Goal: Transaction & Acquisition: Purchase product/service

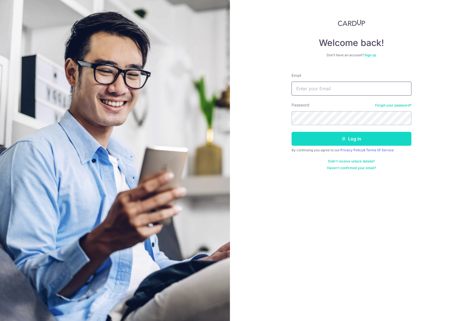
type input "[PERSON_NAME][EMAIL_ADDRESS][DOMAIN_NAME]"
click at [329, 140] on button "Log in" at bounding box center [352, 139] width 120 height 14
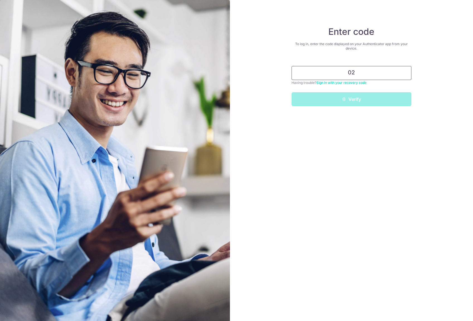
type input "0"
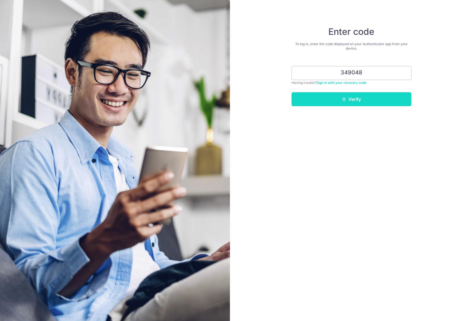
type input "349048"
click at [358, 95] on button "Verify" at bounding box center [352, 99] width 120 height 14
click at [352, 105] on button "Verify" at bounding box center [352, 99] width 120 height 14
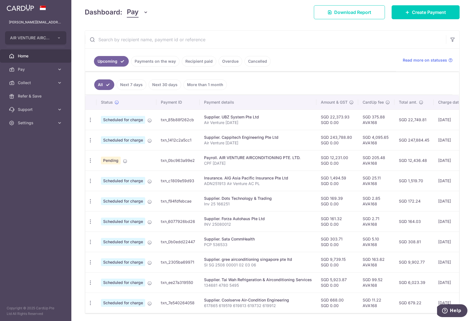
scroll to position [100, 0]
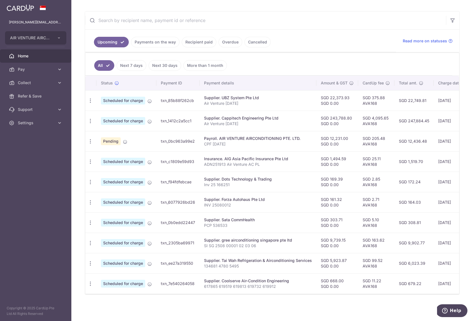
click at [144, 40] on link "Payments on the way" at bounding box center [155, 42] width 49 height 11
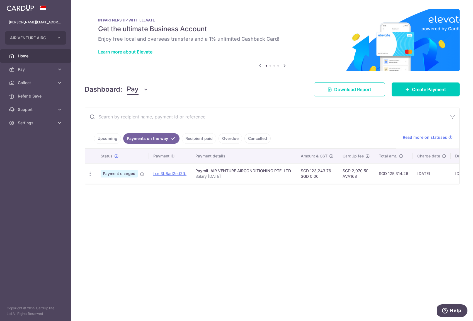
click at [113, 138] on link "Upcoming" at bounding box center [107, 138] width 27 height 11
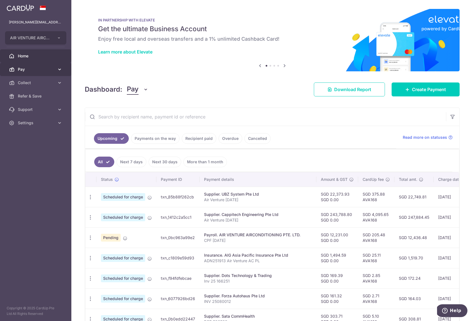
click at [32, 66] on link "Pay" at bounding box center [35, 69] width 71 height 13
click at [36, 81] on span "Payments" at bounding box center [36, 83] width 37 height 6
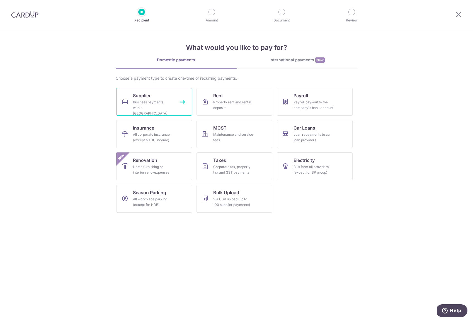
click at [156, 107] on div "Business payments within Singapore" at bounding box center [153, 108] width 40 height 17
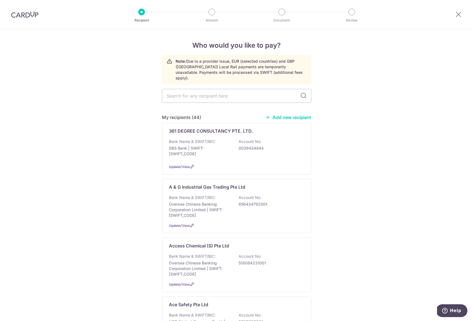
click at [281, 115] on link "Add new recipient" at bounding box center [289, 118] width 46 height 6
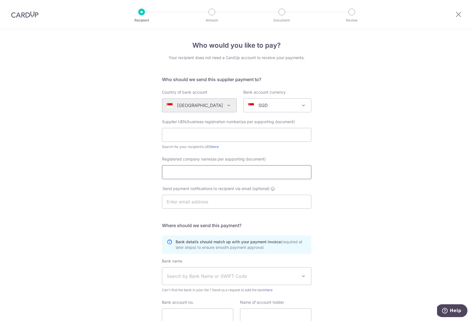
click at [206, 167] on input "Registered company name(as per supporting document)" at bounding box center [237, 172] width 150 height 14
paste input "SOON YUE ELECTRICAL CO PTE. LTD."
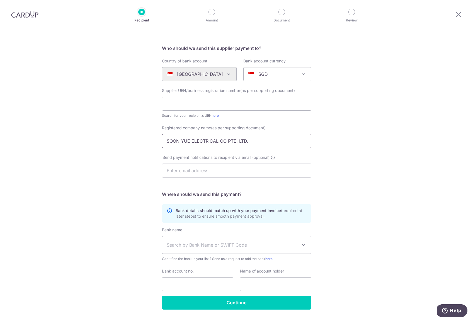
scroll to position [46, 0]
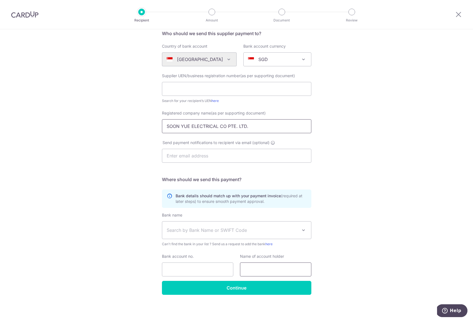
type input "SOON YUE ELECTRICAL CO PTE. LTD."
click at [249, 269] on input "text" at bounding box center [275, 270] width 71 height 14
paste input "SOON YUE ELECTRICAL CO PTE. LTD."
type input "SOON YUE ELECTRICAL CO PTE. LTD."
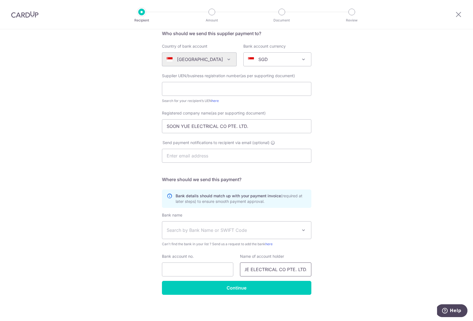
scroll to position [0, 0]
click at [191, 91] on input "text" at bounding box center [237, 89] width 150 height 14
paste input "201027522N"
type input "201027522N"
click at [194, 153] on input "text" at bounding box center [237, 156] width 150 height 14
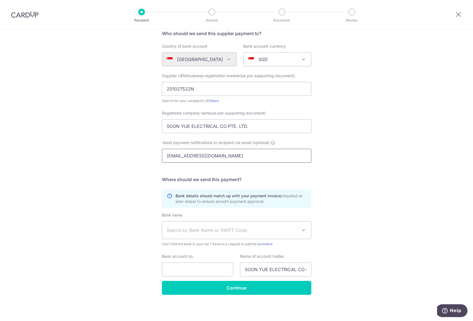
type input "soonyue@singnet.com.sg"
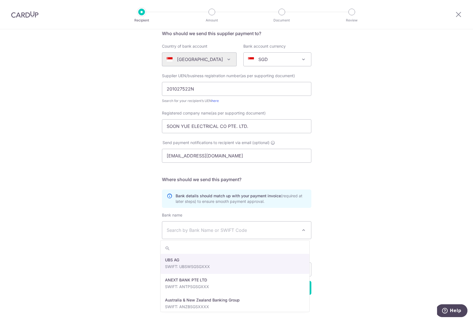
click at [175, 231] on span "Search by Bank Name or SWIFT Code" at bounding box center [232, 230] width 131 height 7
type input "united"
select select "23668"
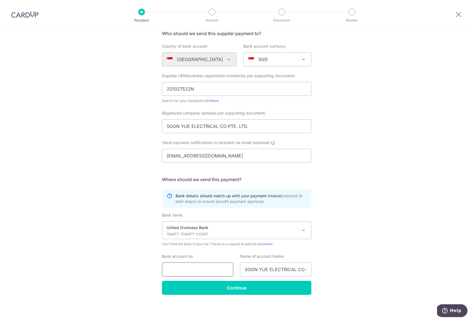
click at [199, 268] on input "Bank account no." at bounding box center [197, 270] width 71 height 14
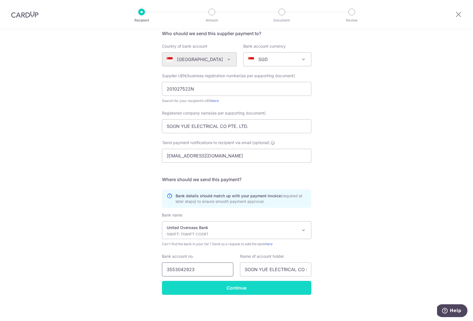
type input "3553042923"
click at [210, 284] on input "Continue" at bounding box center [237, 288] width 150 height 14
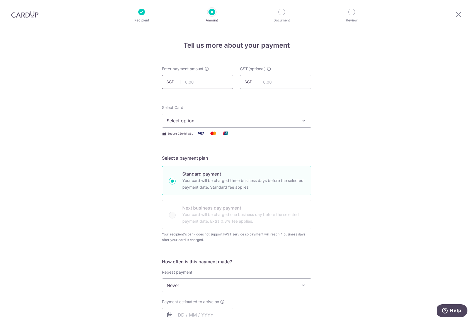
click at [186, 82] on input "text" at bounding box center [197, 82] width 71 height 14
type input "780.00"
click at [211, 121] on span "Select option" at bounding box center [232, 120] width 130 height 7
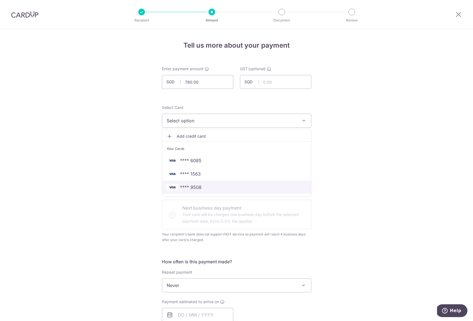
click at [206, 185] on span "**** 9508" at bounding box center [237, 187] width 140 height 7
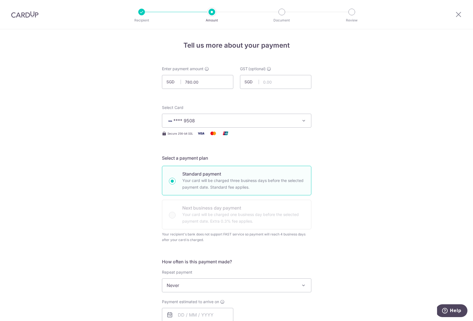
click at [139, 161] on div "Tell us more about your payment Enter payment amount SGD 780.00 780.00 GST (opt…" at bounding box center [236, 307] width 473 height 556
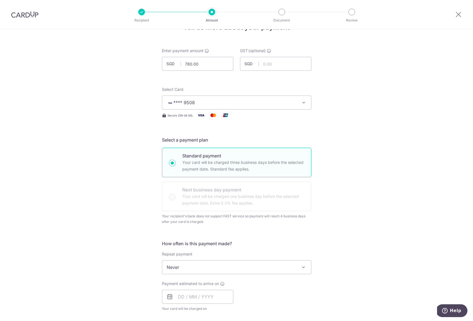
scroll to position [101, 0]
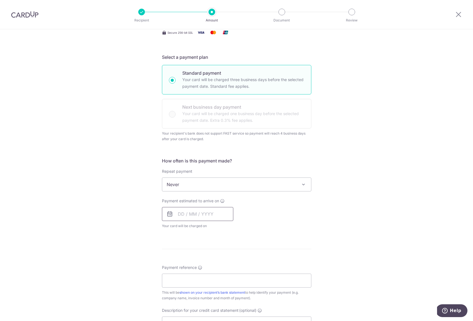
click at [185, 213] on input "text" at bounding box center [197, 214] width 71 height 14
drag, startPoint x: 230, startPoint y: 278, endPoint x: 129, endPoint y: 211, distance: 121.2
click at [230, 277] on link "19" at bounding box center [229, 276] width 9 height 9
type input "19/09/2025"
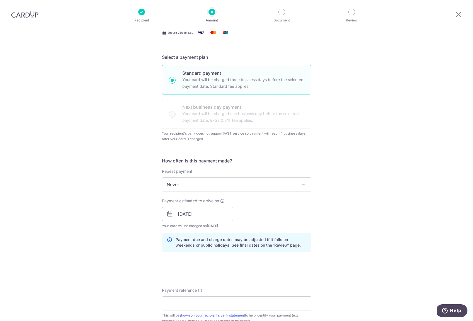
click at [133, 209] on div "Tell us more about your payment Enter payment amount SGD 780.00 780.00 GST (opt…" at bounding box center [236, 217] width 473 height 578
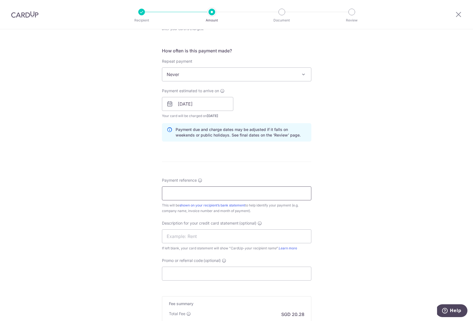
click at [172, 194] on input "Payment reference" at bounding box center [237, 194] width 150 height 14
type input "inv 5949"
click at [191, 237] on input "text" at bounding box center [237, 237] width 150 height 14
type input "Soon Yue"
click at [193, 273] on input "Promo or referral code (optional)" at bounding box center [237, 274] width 150 height 14
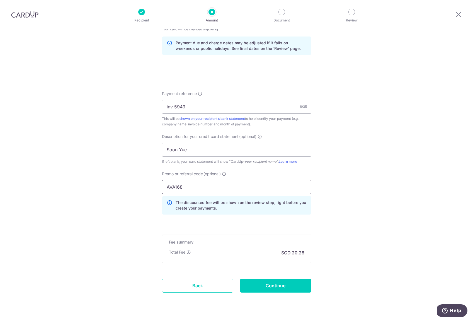
scroll to position [302, 0]
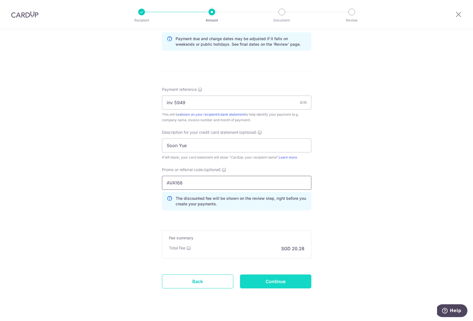
type input "AVA168"
click at [259, 285] on input "Continue" at bounding box center [275, 282] width 71 height 14
type input "Create Schedule"
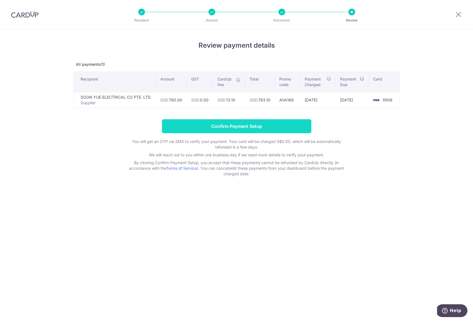
click at [216, 129] on input "Confirm Payment Setup" at bounding box center [237, 126] width 150 height 14
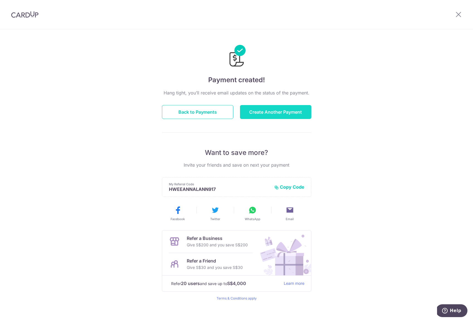
click at [250, 113] on button "Create Another Payment" at bounding box center [275, 112] width 71 height 14
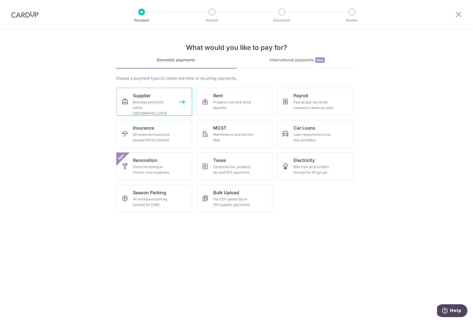
click at [131, 104] on link "Supplier Business payments within Singapore" at bounding box center [154, 102] width 76 height 28
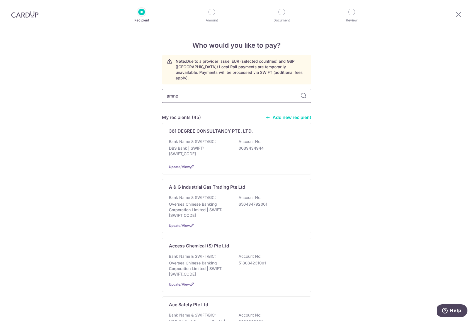
type input "amnet"
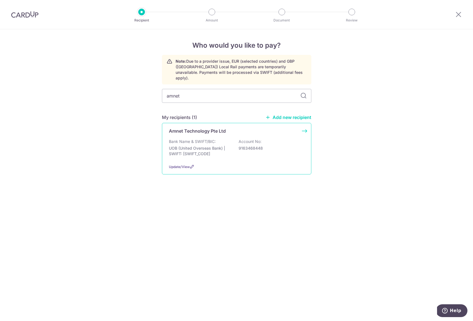
click at [224, 146] on p "UOB (United Overseas Bank) | SWIFT: [SWIFT_CODE]" at bounding box center [200, 151] width 62 height 11
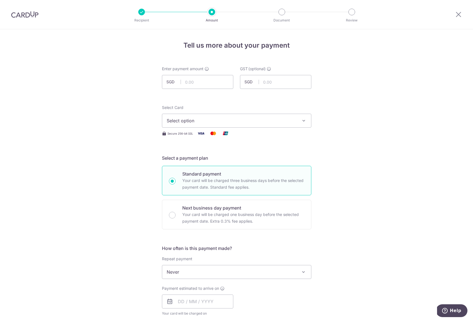
click at [29, 13] on img at bounding box center [24, 14] width 27 height 7
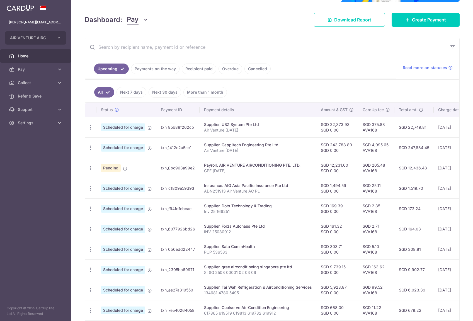
scroll to position [106, 0]
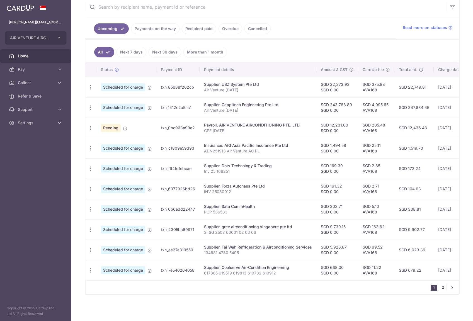
click at [440, 287] on link "2" at bounding box center [443, 287] width 7 height 7
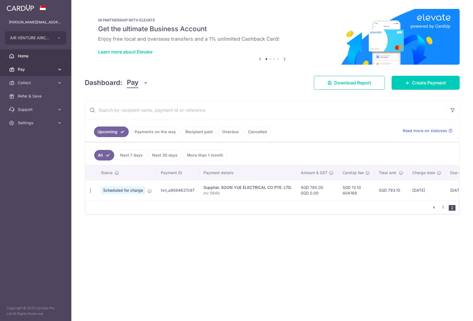
click at [28, 70] on span "Pay" at bounding box center [36, 70] width 37 height 6
click at [29, 82] on span "Payments" at bounding box center [36, 83] width 37 height 6
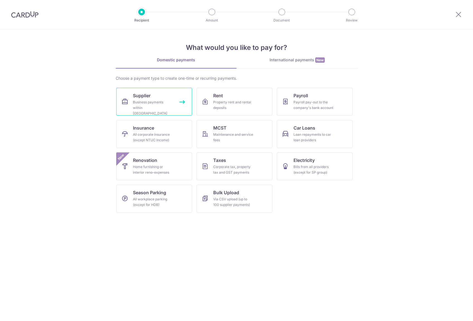
click at [161, 97] on link "Supplier Business payments within [GEOGRAPHIC_DATA]" at bounding box center [154, 102] width 76 height 28
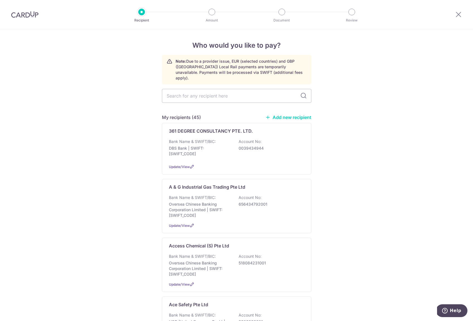
click at [292, 115] on link "Add new recipient" at bounding box center [289, 118] width 46 height 6
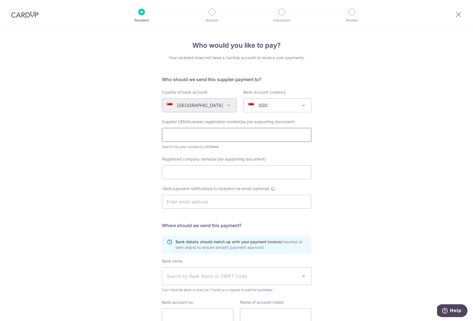
click at [178, 135] on input "text" at bounding box center [237, 135] width 150 height 14
paste input "00641000J"
type input "00641000J"
click at [177, 173] on input "Registered company name(as per supporting document)" at bounding box center [237, 172] width 150 height 14
paste input "CHIN WAH AND COMPANY"
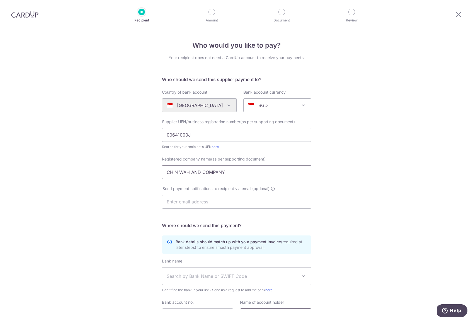
type input "CHIN WAH AND COMPANY"
click at [261, 312] on input "text" at bounding box center [275, 316] width 71 height 14
paste input "CHIN WAH AND COMPANY"
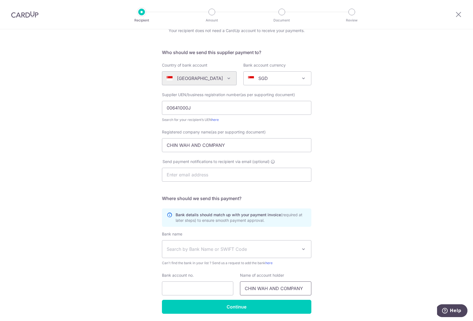
scroll to position [46, 0]
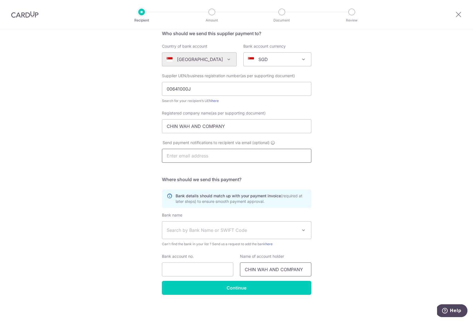
type input "CHIN WAH AND COMPANY"
click at [175, 158] on input "text" at bounding box center [237, 156] width 150 height 14
type input "chinwahco@hotmail.com"
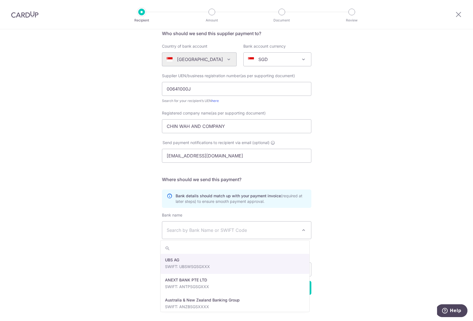
click at [211, 230] on span "Search by Bank Name or SWIFT Code" at bounding box center [232, 230] width 131 height 7
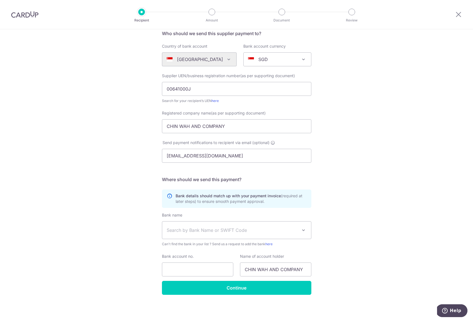
click at [211, 229] on span "Search by Bank Name or SWIFT Code" at bounding box center [232, 230] width 131 height 7
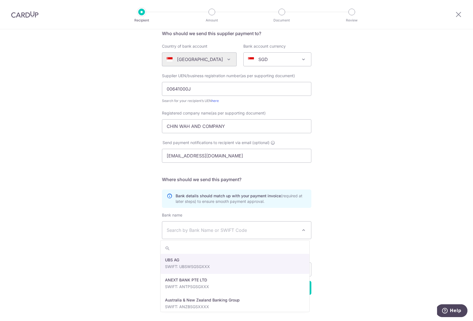
click at [211, 229] on span "Search by Bank Name or SWIFT Code" at bounding box center [232, 230] width 131 height 7
type input "overs"
select select "12"
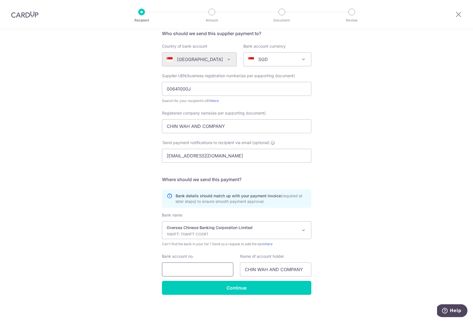
click at [199, 275] on input "Bank account no." at bounding box center [197, 270] width 71 height 14
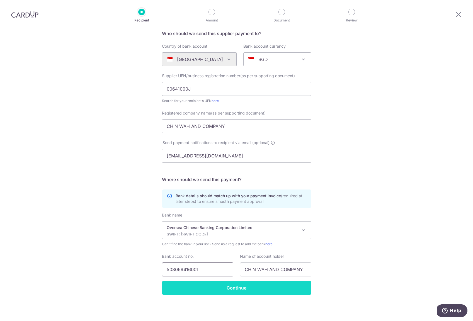
type input "508069416001"
click at [211, 286] on input "Continue" at bounding box center [237, 288] width 150 height 14
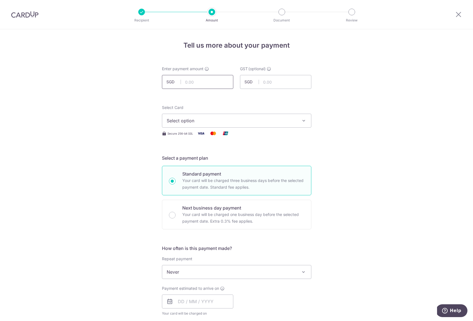
click at [194, 81] on input "text" at bounding box center [197, 82] width 71 height 14
type input "490.50"
click at [275, 122] on span "Select option" at bounding box center [232, 120] width 130 height 7
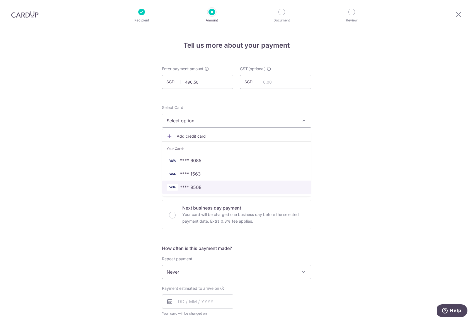
click at [214, 190] on span "**** 9508" at bounding box center [237, 187] width 140 height 7
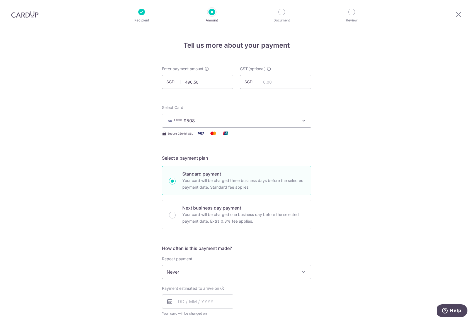
click at [341, 142] on div "Tell us more about your payment Enter payment amount SGD 490.50 490.50 GST (opt…" at bounding box center [236, 300] width 473 height 542
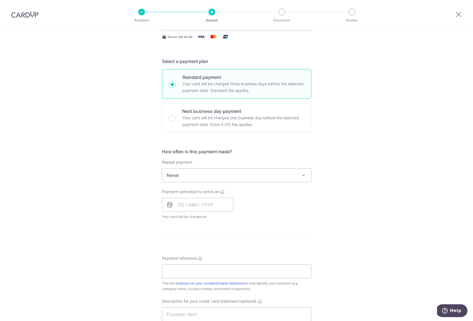
scroll to position [98, 0]
click at [210, 199] on input "text" at bounding box center [197, 204] width 71 height 14
click at [225, 264] on link "19" at bounding box center [229, 266] width 9 height 9
type input "19/09/2025"
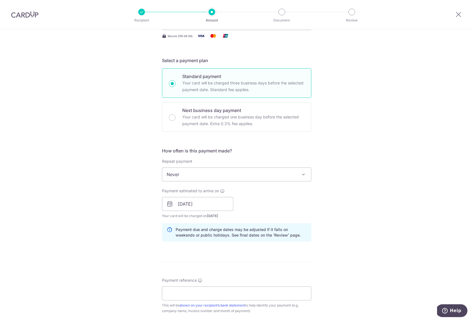
scroll to position [266, 0]
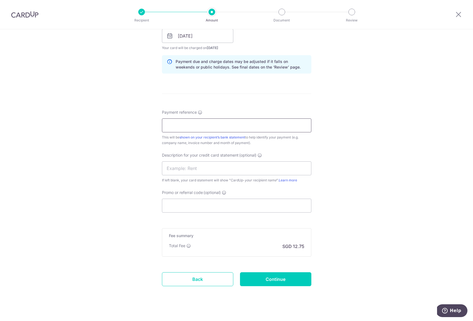
click at [203, 128] on input "Payment reference" at bounding box center [237, 126] width 150 height 14
type input "Inv 3832 4048"
click at [186, 171] on input "text" at bounding box center [237, 169] width 150 height 14
type input "Chin Wah Co"
click at [184, 205] on input "Promo or referral code (optional)" at bounding box center [237, 206] width 150 height 14
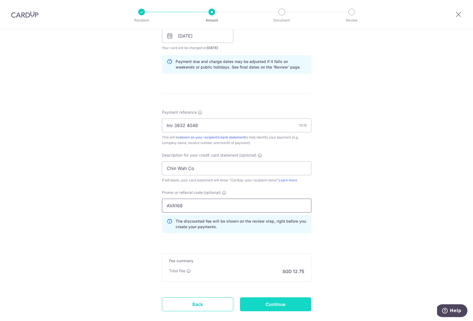
type input "AVA168"
click at [259, 304] on input "Continue" at bounding box center [275, 305] width 71 height 14
type input "Create Schedule"
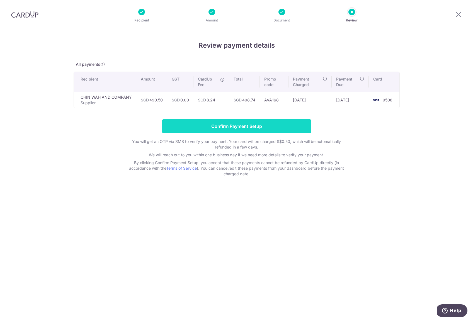
click at [237, 128] on input "Confirm Payment Setup" at bounding box center [237, 126] width 150 height 14
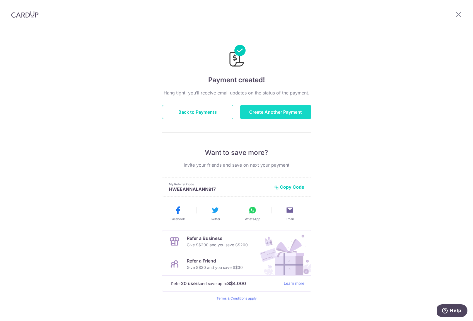
click at [263, 112] on button "Create Another Payment" at bounding box center [275, 112] width 71 height 14
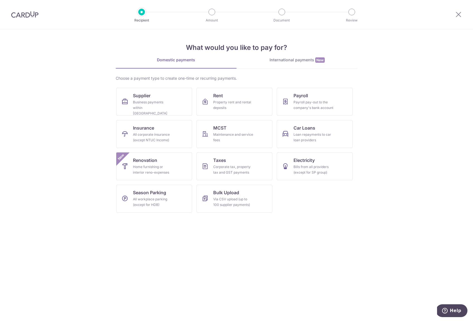
click at [26, 16] on img at bounding box center [24, 14] width 27 height 7
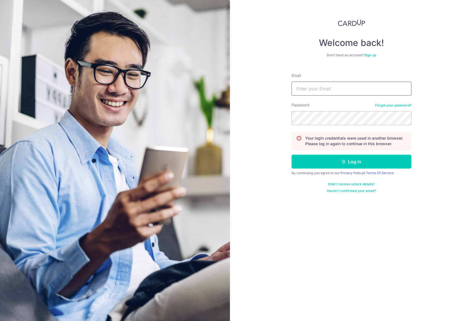
type input "[PERSON_NAME][EMAIL_ADDRESS][DOMAIN_NAME]"
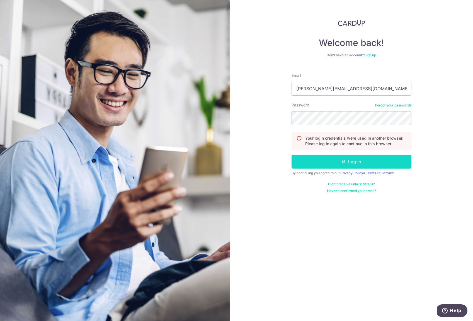
click at [334, 162] on button "Log in" at bounding box center [352, 162] width 120 height 14
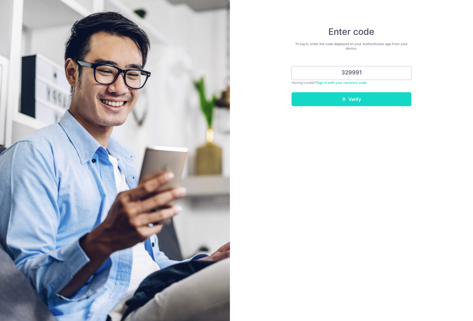
type input "329991"
click at [350, 105] on button "Verify" at bounding box center [352, 99] width 120 height 14
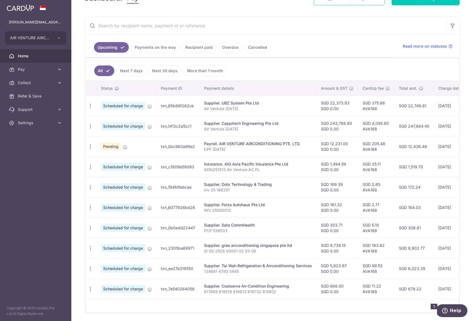
scroll to position [113, 0]
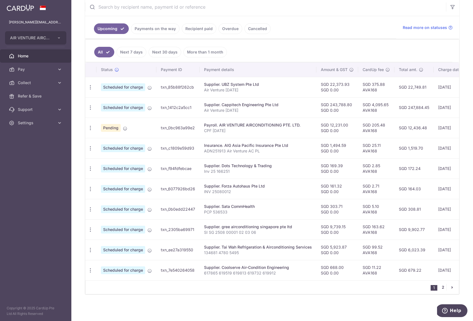
click at [442, 288] on link "2" at bounding box center [443, 287] width 7 height 7
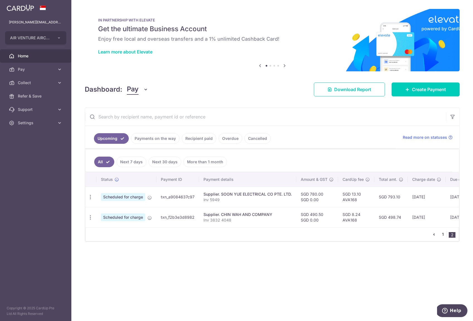
click at [445, 238] on link "1" at bounding box center [443, 234] width 7 height 7
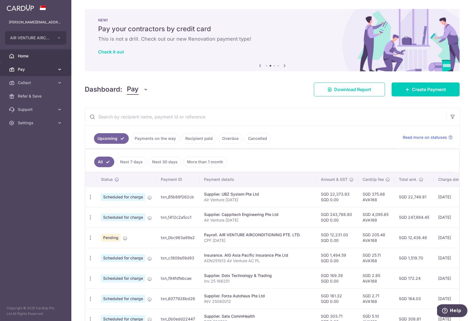
click at [33, 68] on span "Pay" at bounding box center [36, 70] width 37 height 6
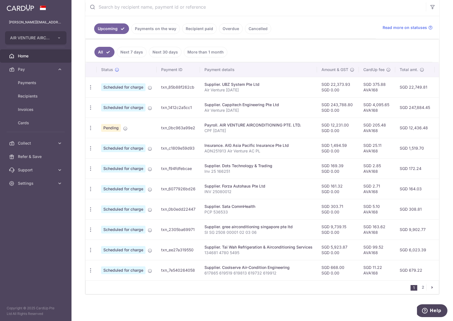
scroll to position [113, 0]
click at [42, 85] on span "Payments" at bounding box center [36, 83] width 37 height 6
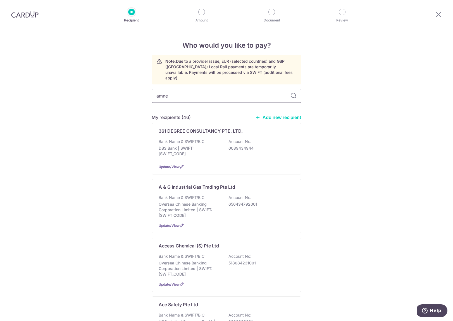
type input "amnet"
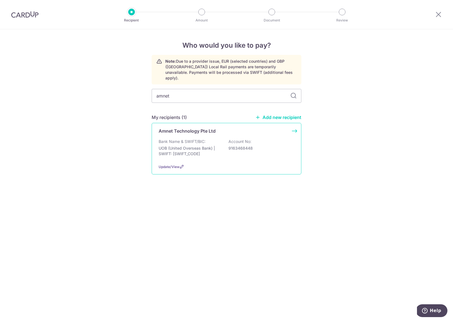
click at [193, 128] on p "Amnet Technology Pte Ltd" at bounding box center [186, 131] width 57 height 7
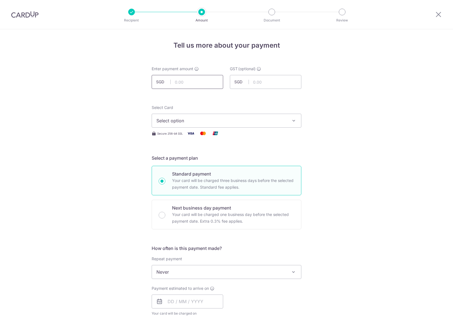
click at [184, 81] on input "text" at bounding box center [187, 82] width 71 height 14
click at [183, 79] on input "text" at bounding box center [187, 82] width 71 height 14
type input "8,363.35"
click at [187, 119] on span "Select option" at bounding box center [221, 120] width 130 height 7
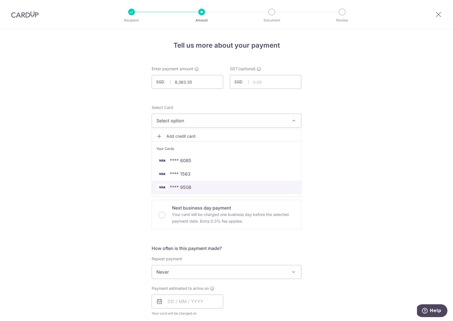
click at [182, 186] on span "**** 9508" at bounding box center [180, 187] width 21 height 7
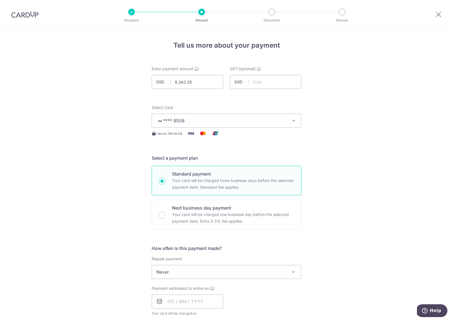
click at [105, 164] on div "Tell us more about your payment Enter payment amount SGD 8,363.35 8363.35 GST (…" at bounding box center [226, 300] width 453 height 542
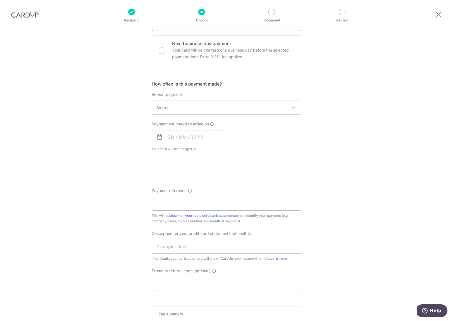
scroll to position [177, 0]
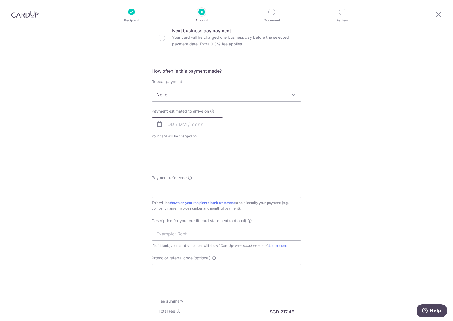
click at [175, 130] on input "text" at bounding box center [187, 124] width 71 height 14
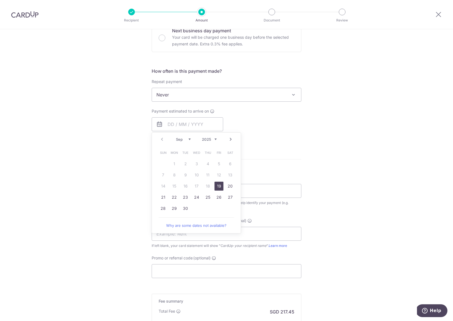
click at [216, 186] on link "19" at bounding box center [218, 186] width 9 height 9
type input "[DATE]"
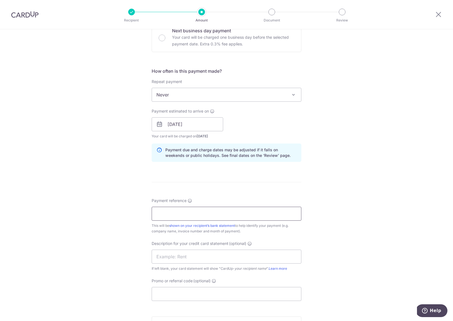
click at [213, 210] on input "Payment reference" at bounding box center [227, 214] width 150 height 14
type input "Inv 74799"
click at [226, 257] on input "text" at bounding box center [227, 257] width 150 height 14
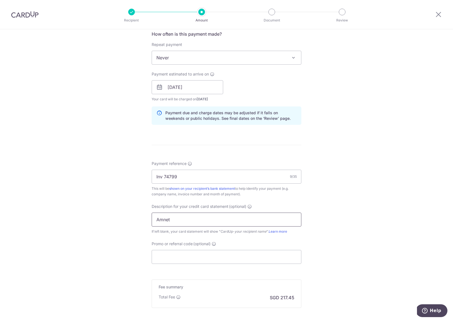
scroll to position [220, 0]
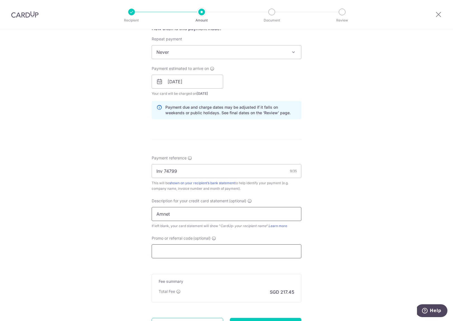
type input "Amnet"
click at [225, 253] on input "Promo or referral code (optional)" at bounding box center [227, 252] width 150 height 14
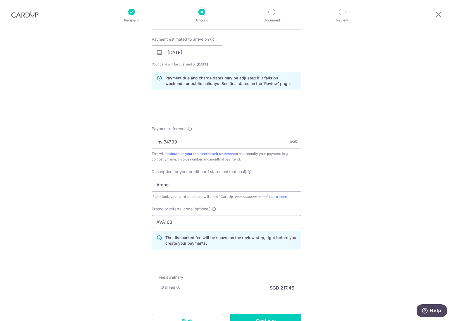
scroll to position [298, 0]
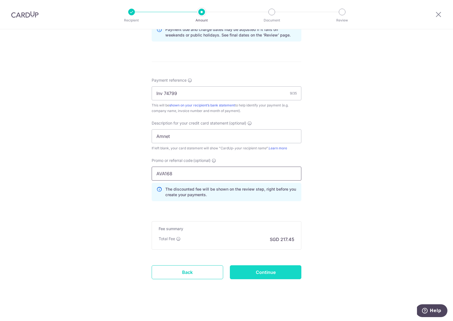
type input "AVA168"
click at [266, 268] on input "Continue" at bounding box center [265, 273] width 71 height 14
type input "Create Schedule"
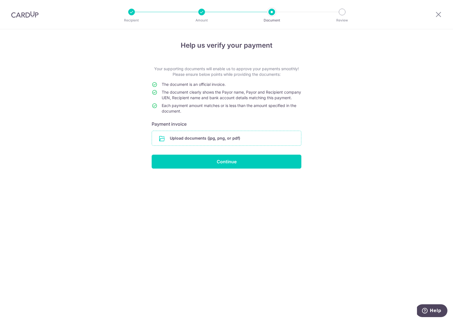
click at [215, 140] on input "file" at bounding box center [226, 138] width 149 height 15
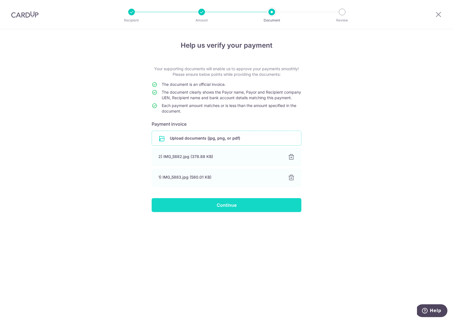
click at [226, 212] on input "Continue" at bounding box center [227, 205] width 150 height 14
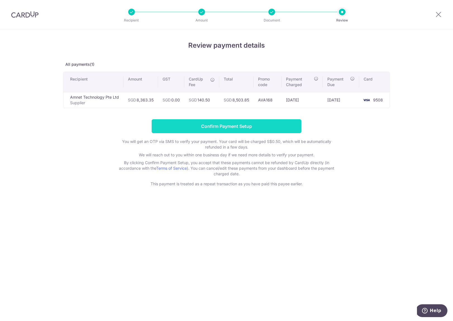
click at [194, 125] on input "Confirm Payment Setup" at bounding box center [227, 126] width 150 height 14
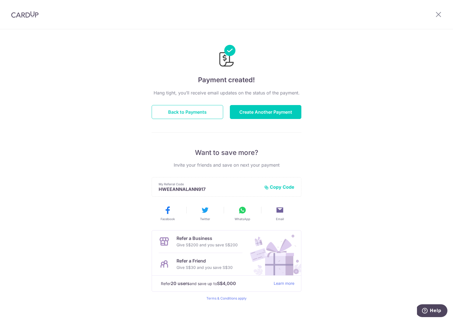
click at [26, 12] on img at bounding box center [24, 14] width 27 height 7
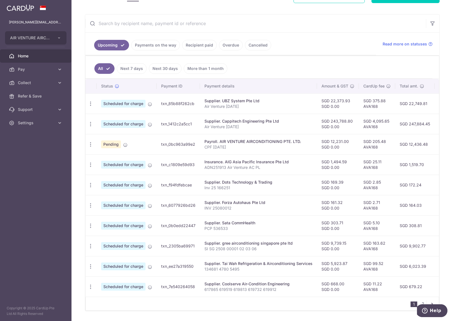
scroll to position [106, 0]
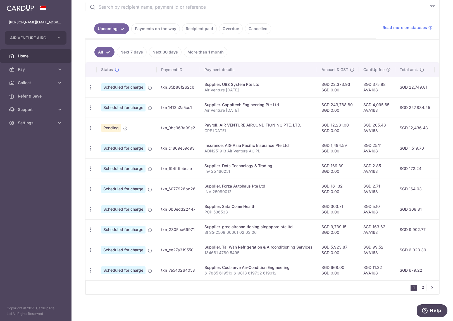
click at [421, 288] on link "2" at bounding box center [422, 287] width 7 height 7
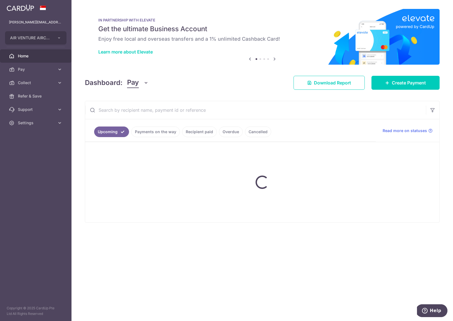
scroll to position [0, 0]
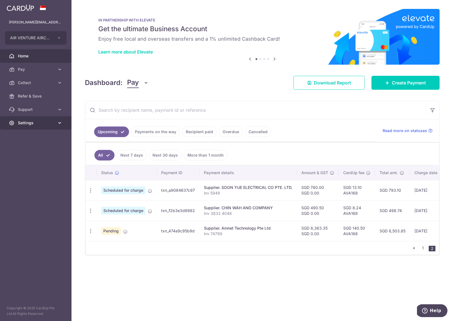
click at [26, 121] on span "Settings" at bounding box center [36, 123] width 37 height 6
click at [33, 149] on span "Logout" at bounding box center [36, 150] width 37 height 6
